Goal: Navigation & Orientation: Understand site structure

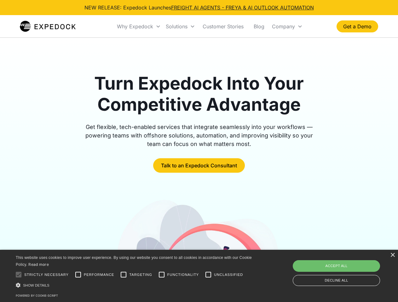
click at [139, 26] on div "Why Expedock" at bounding box center [135, 26] width 36 height 6
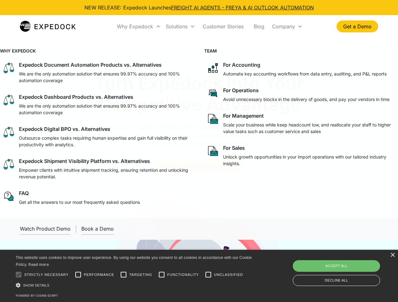
click at [180, 26] on div "Solutions" at bounding box center [177, 26] width 22 height 6
click at [287, 26] on div "Company" at bounding box center [283, 26] width 23 height 6
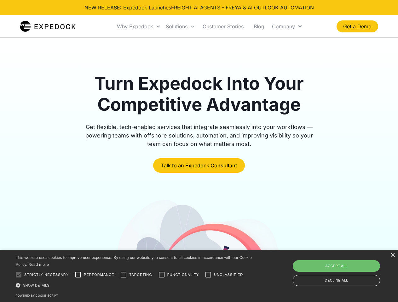
click at [19, 275] on div at bounding box center [18, 275] width 13 height 13
click at [78, 275] on input "Performance" at bounding box center [78, 275] width 13 height 13
checkbox input "true"
click at [123, 275] on input "Targeting" at bounding box center [123, 275] width 13 height 13
checkbox input "true"
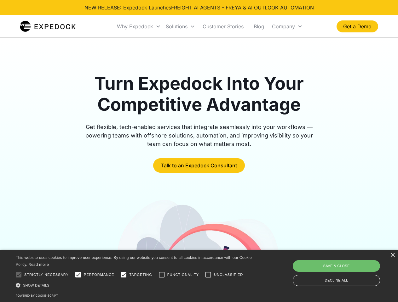
click at [162, 275] on input "Functionality" at bounding box center [161, 275] width 13 height 13
checkbox input "true"
click at [208, 275] on input "Unclassified" at bounding box center [208, 275] width 13 height 13
checkbox input "true"
click at [135, 285] on div "Show details Hide details" at bounding box center [135, 285] width 238 height 7
